Goal: Find contact information: Find contact information

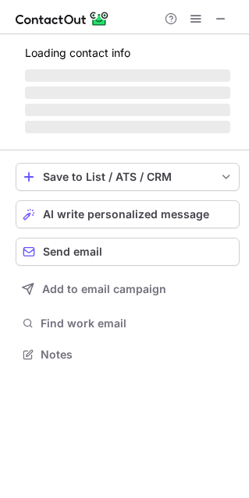
scroll to position [363, 249]
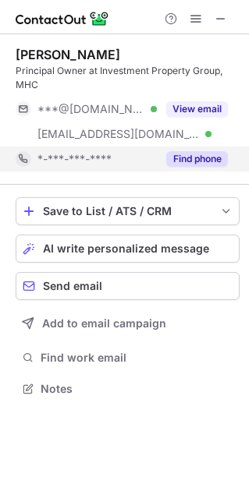
click at [193, 157] on button "Find phone" at bounding box center [197, 159] width 62 height 16
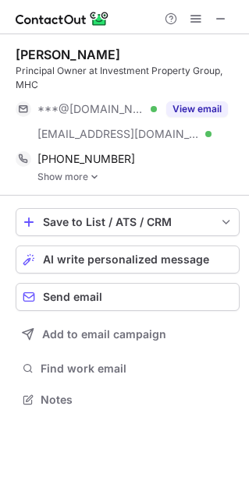
scroll to position [388, 249]
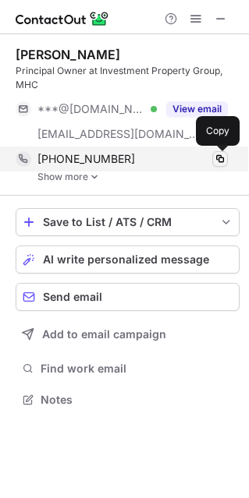
click at [225, 158] on span at bounding box center [220, 159] width 12 height 12
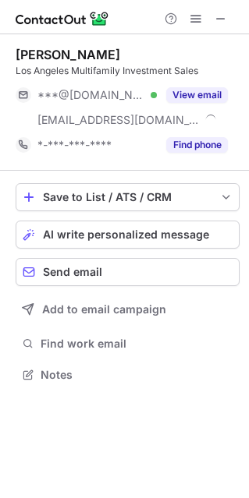
scroll to position [363, 249]
